Goal: Transaction & Acquisition: Purchase product/service

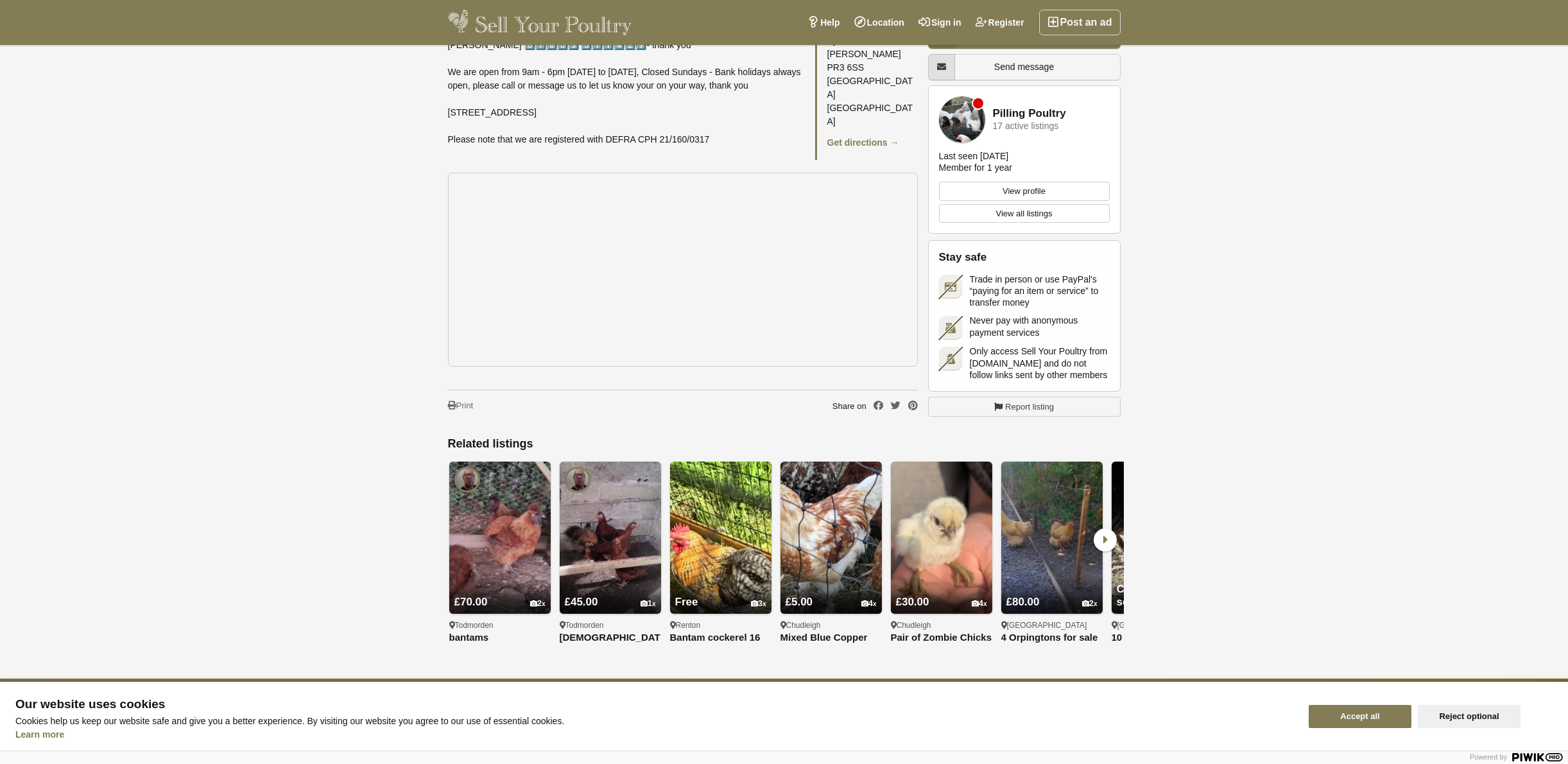
scroll to position [2055, 0]
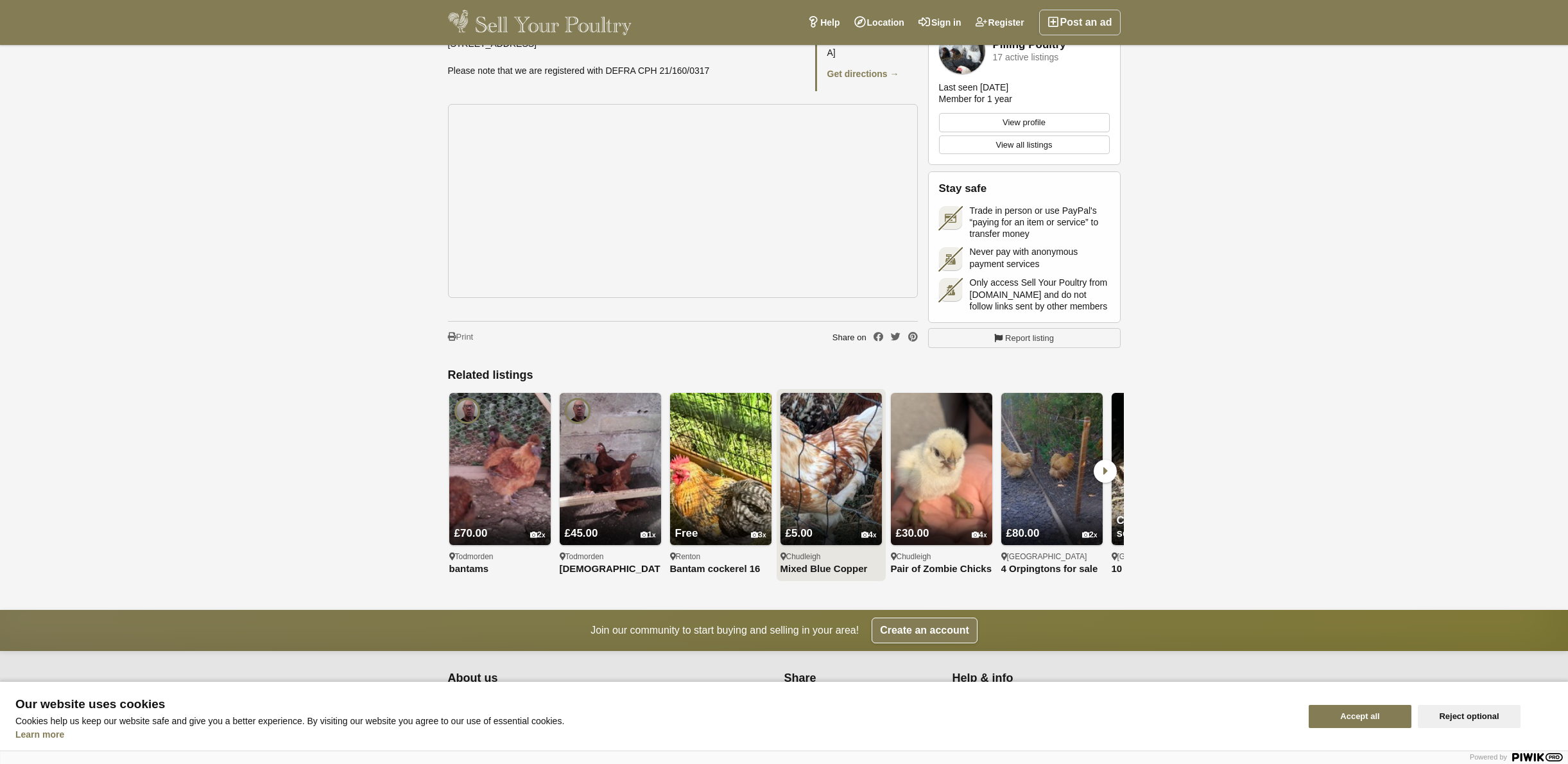
click at [816, 448] on img at bounding box center [831, 469] width 102 height 152
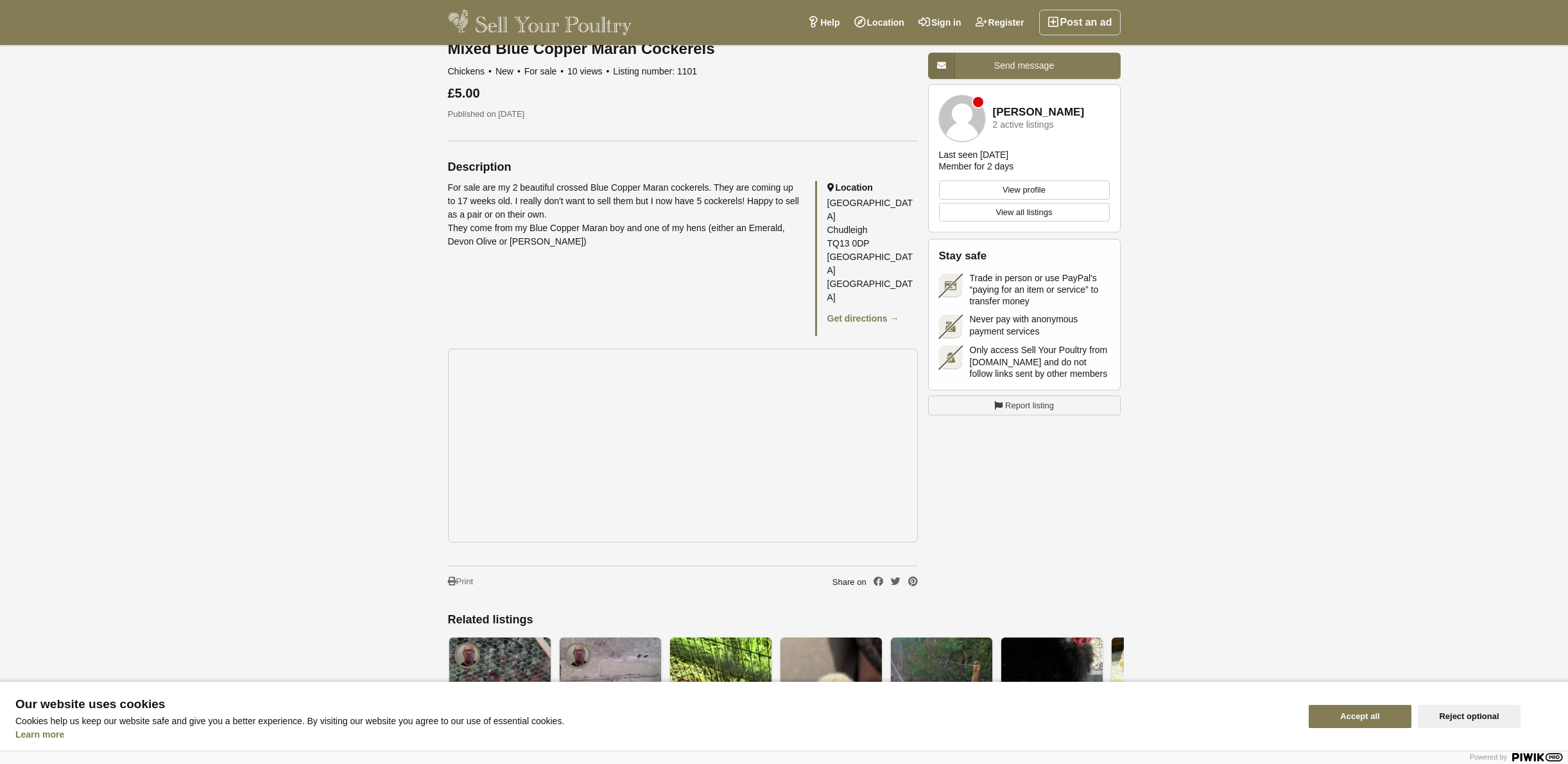
scroll to position [514, 0]
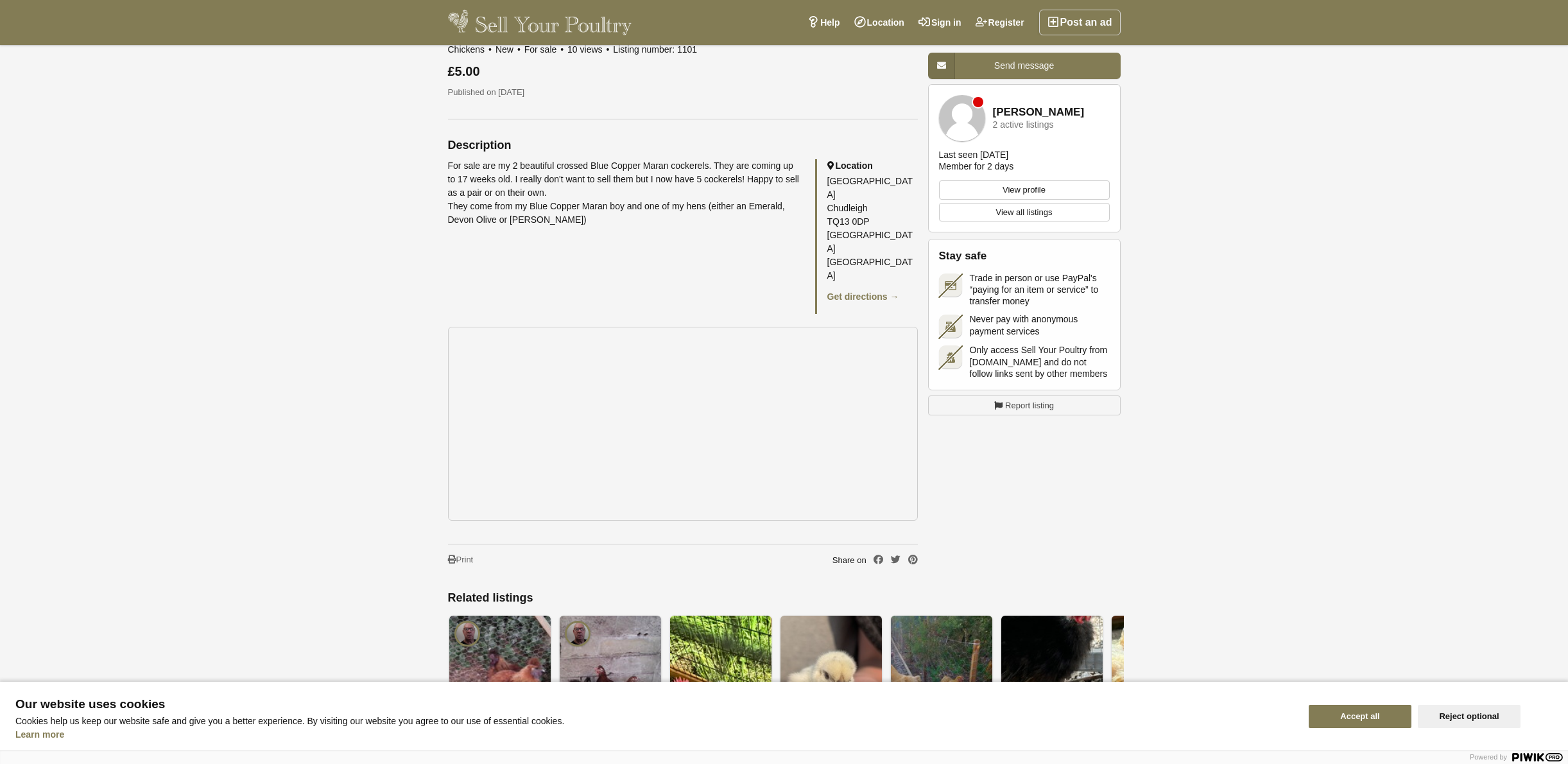
click at [983, 452] on div "1 / 4 New" at bounding box center [784, 69] width 673 height 1004
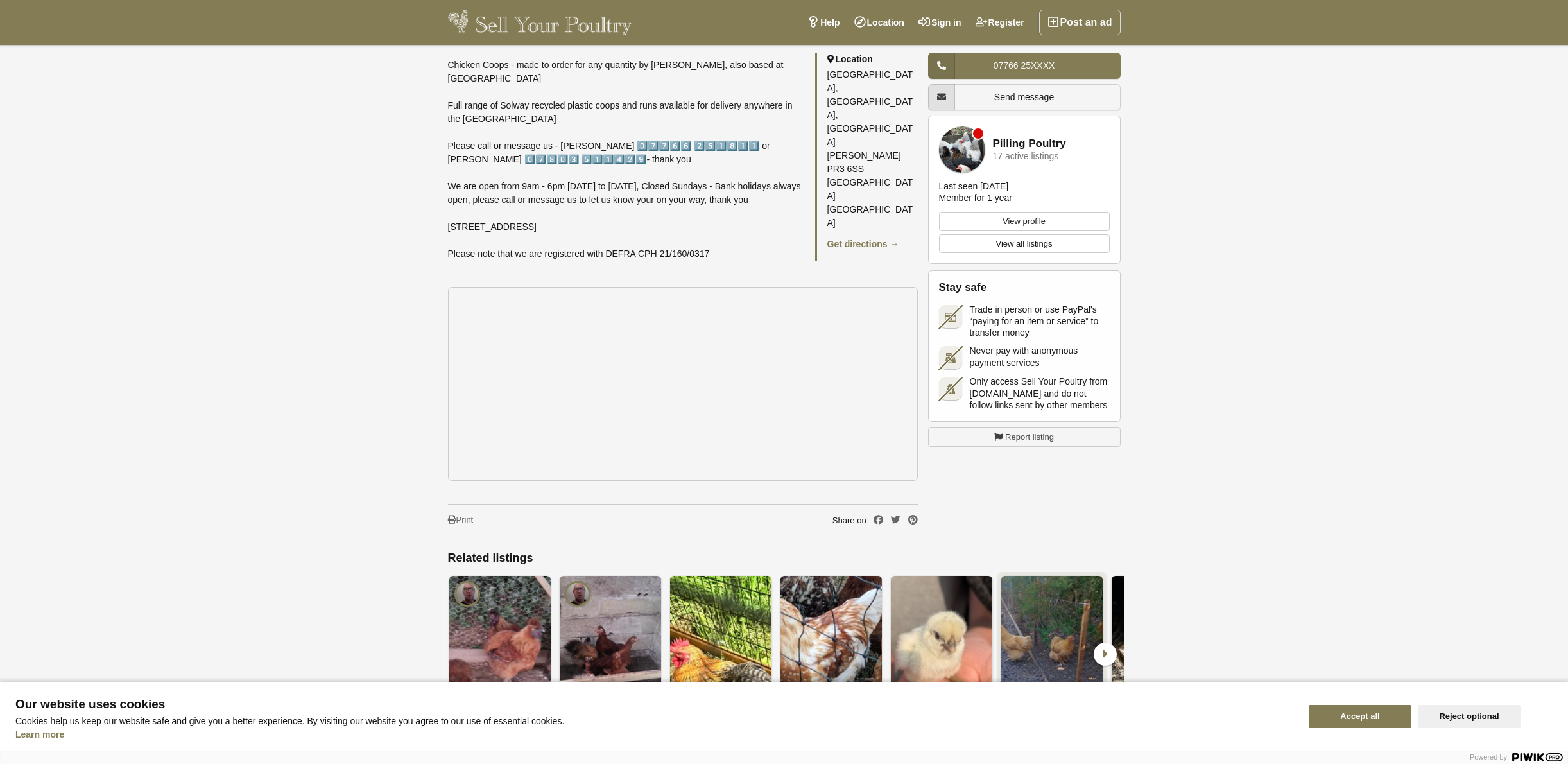
scroll to position [1886, 0]
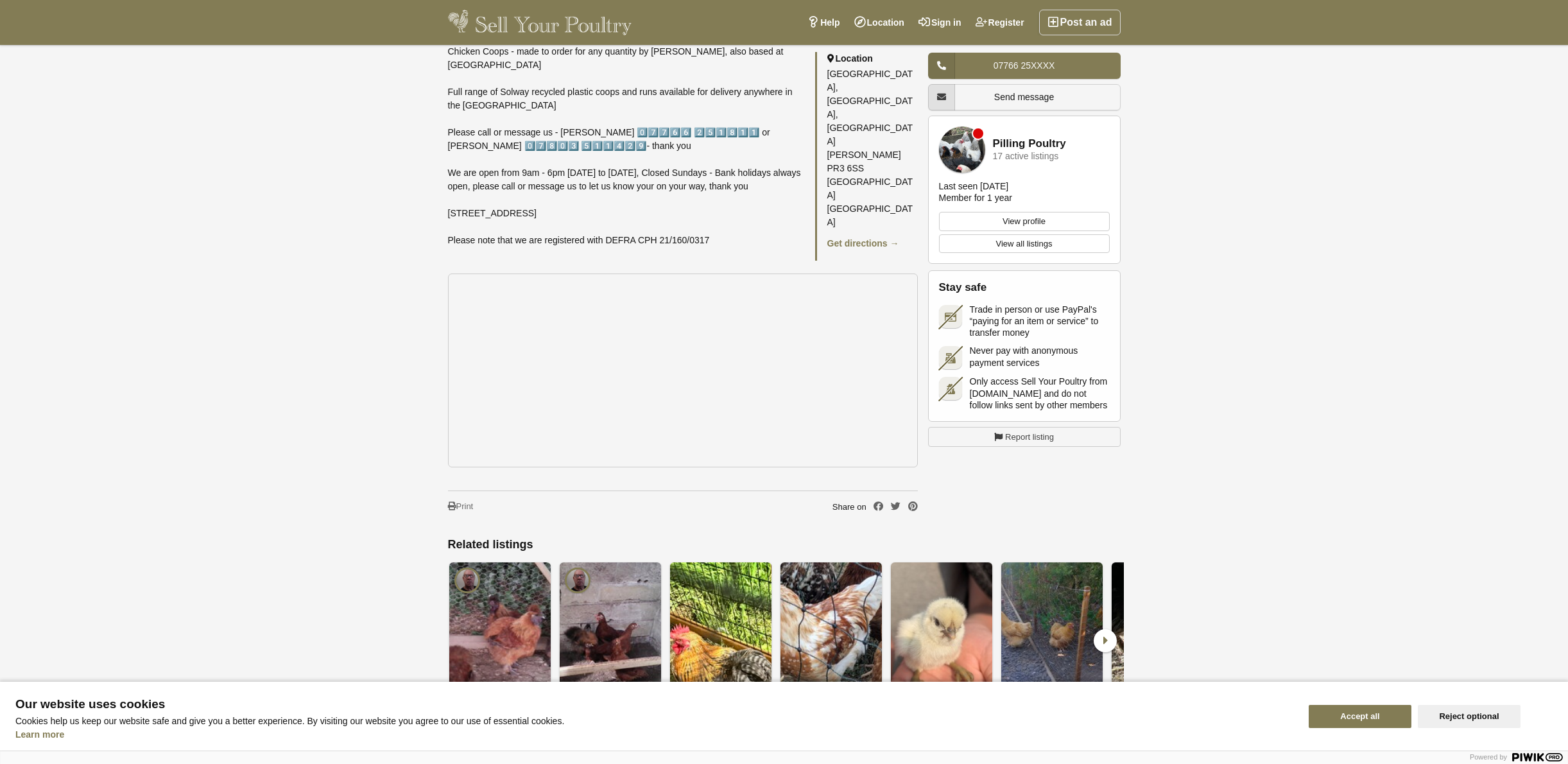
click at [945, 393] on div at bounding box center [950, 388] width 23 height 23
